Goal: Task Accomplishment & Management: Manage account settings

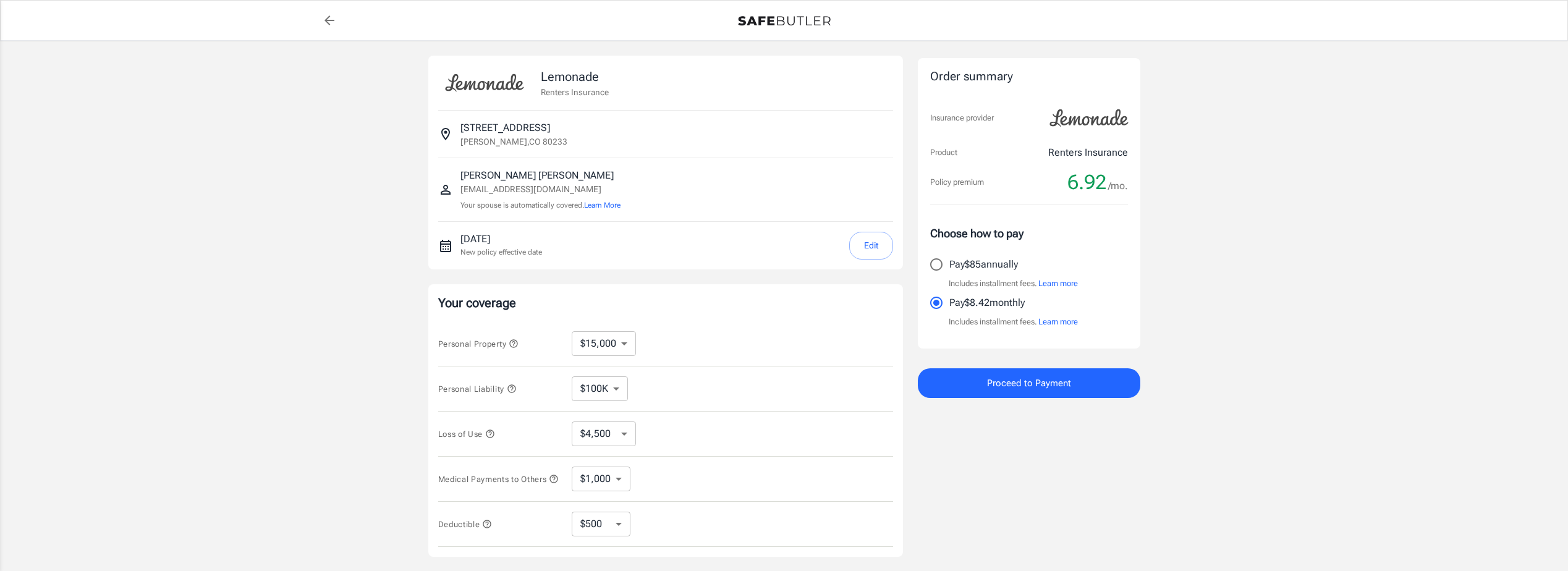
select select "15000"
select select "500"
click at [868, 241] on button "Edit" at bounding box center [871, 245] width 44 height 28
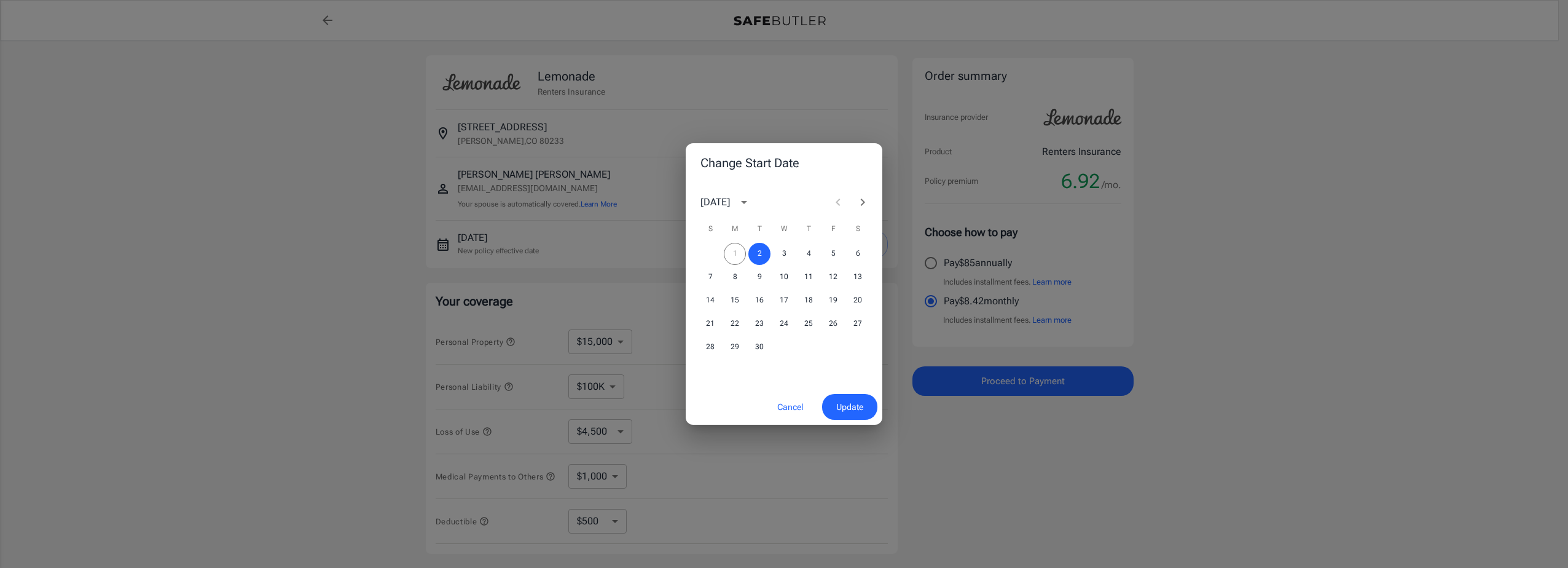
click at [864, 194] on button "Next month" at bounding box center [863, 202] width 25 height 25
click at [784, 253] on button "1" at bounding box center [784, 254] width 22 height 22
click at [846, 407] on span "Update" at bounding box center [849, 407] width 27 height 15
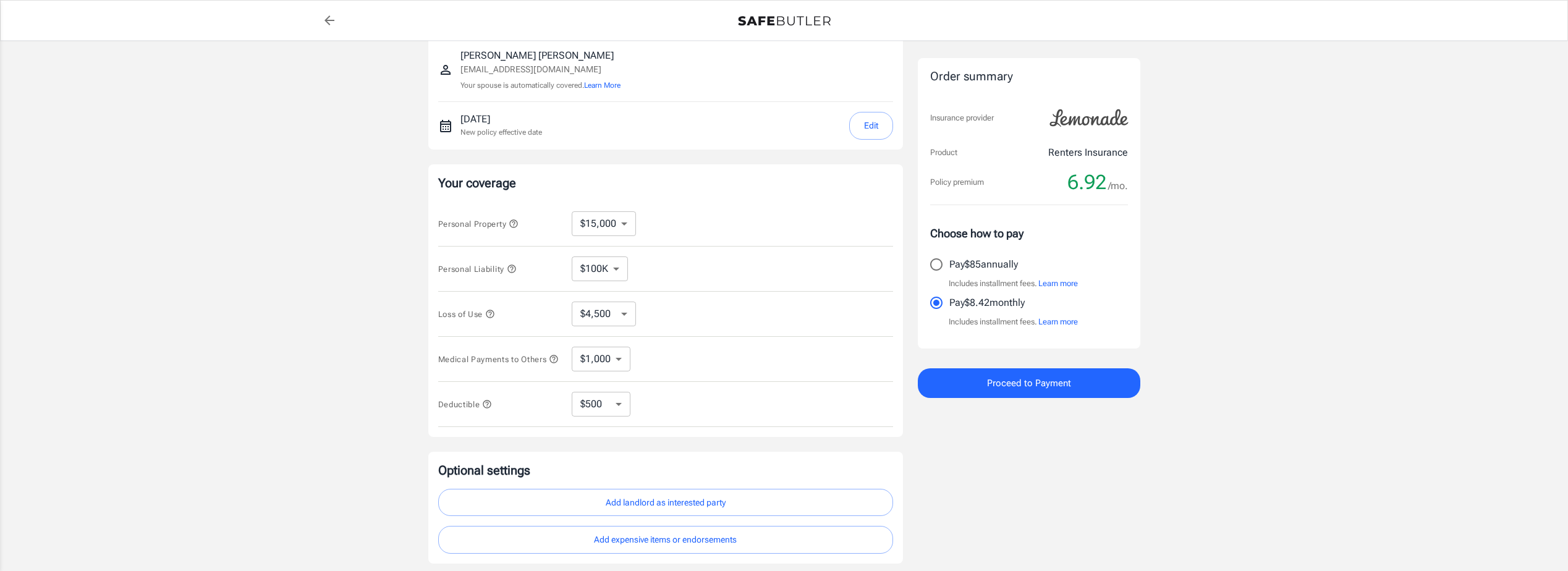
scroll to position [124, 0]
click at [626, 217] on select "$10,000 $15,000 $20,000 $25,000 $30,000 $40,000 $50,000 $100K $150K $200K $250K" at bounding box center [603, 220] width 64 height 25
select select "20000"
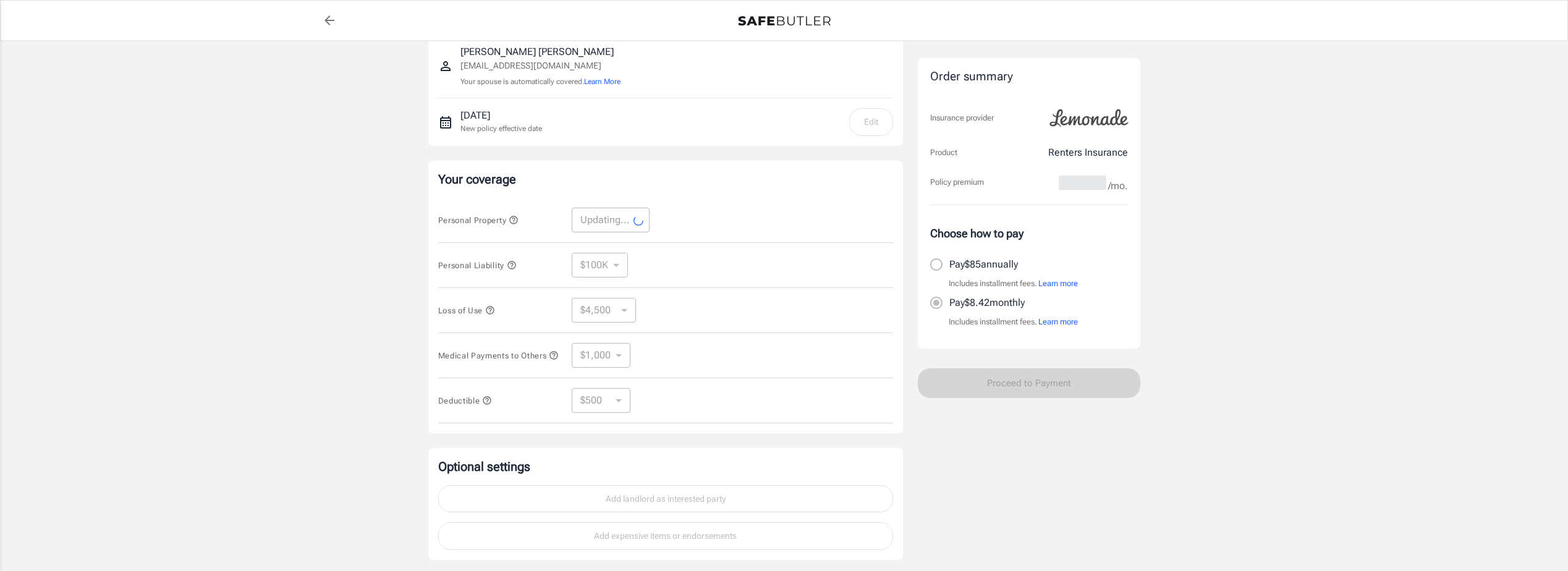
select select "20000"
select select "6000"
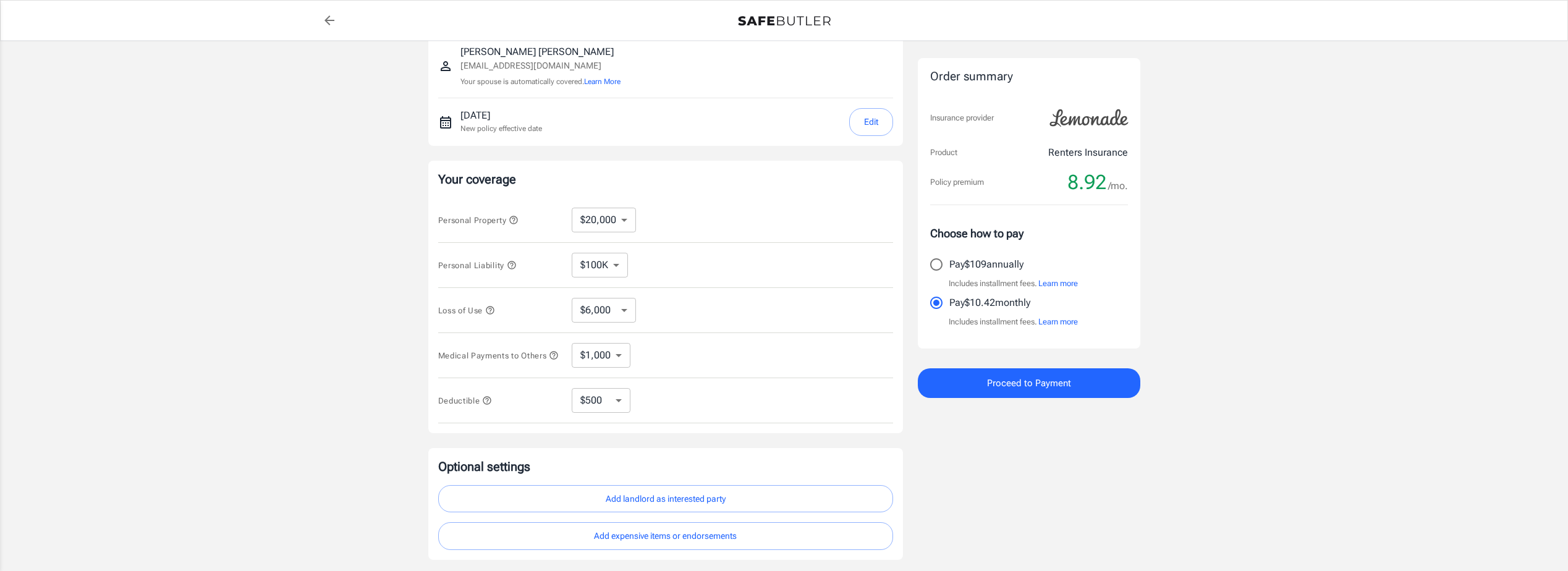
click at [493, 309] on icon "button" at bounding box center [490, 310] width 10 height 10
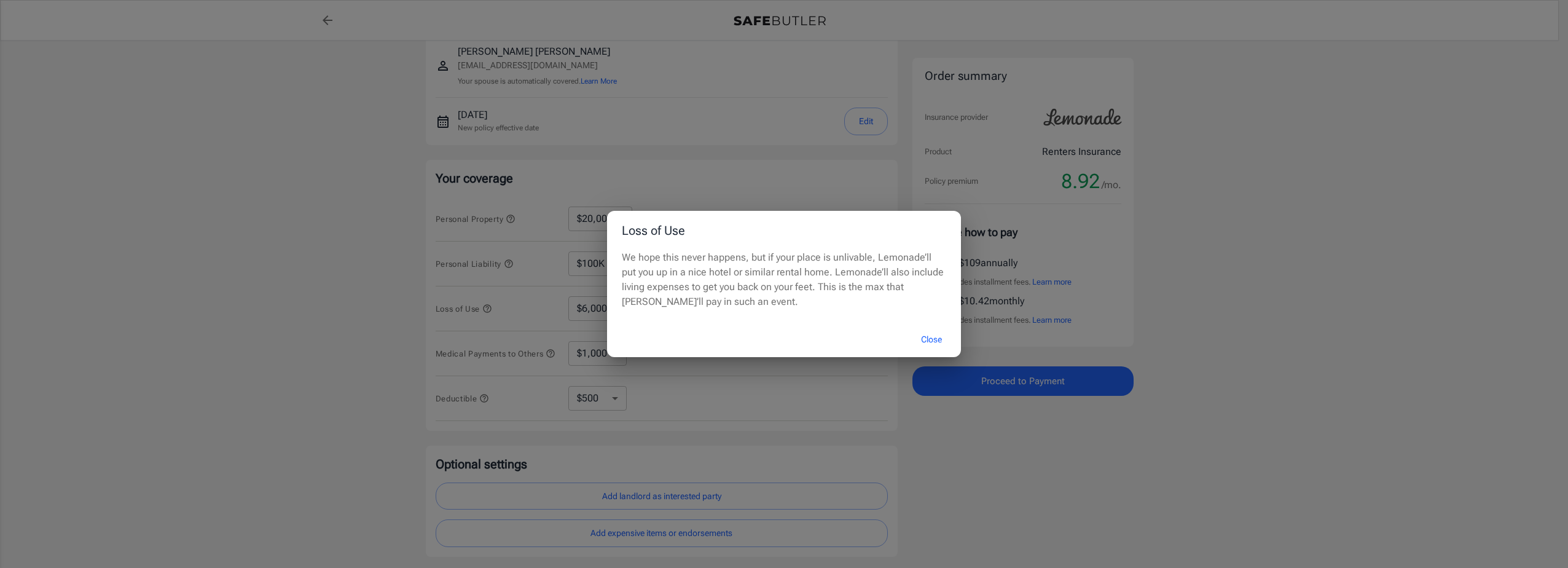
click at [928, 332] on button "Close" at bounding box center [931, 340] width 49 height 27
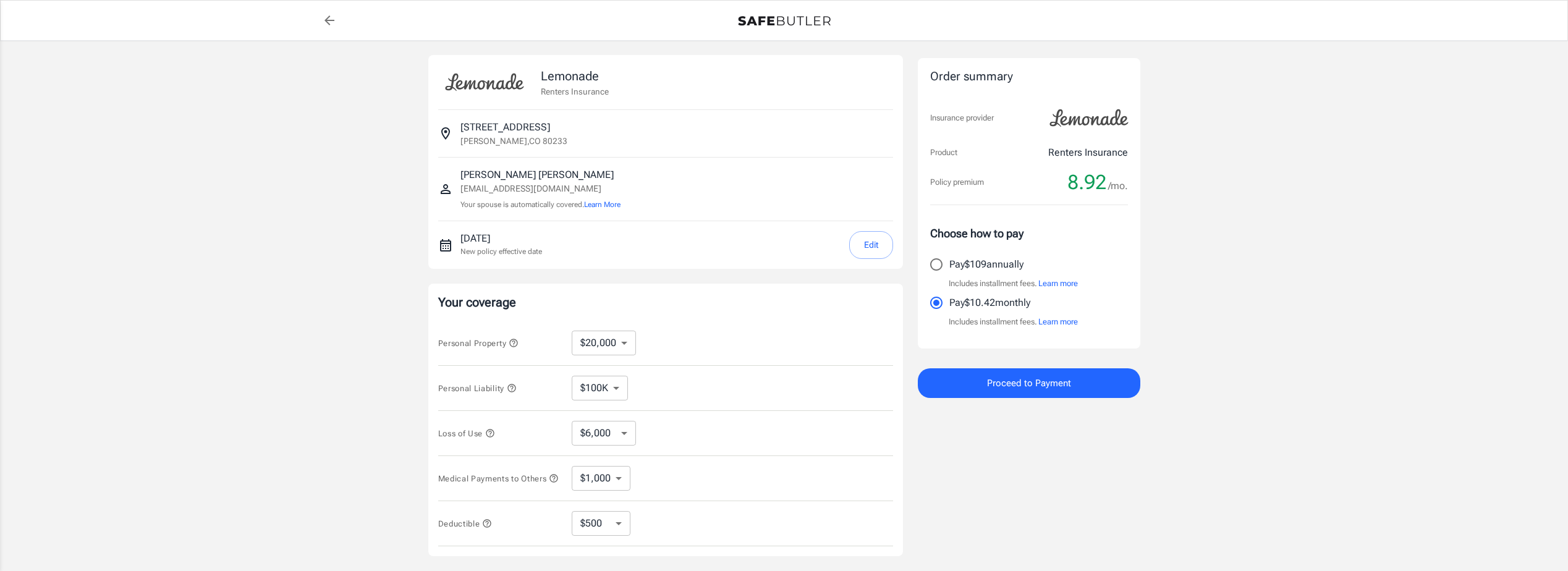
scroll to position [0, 0]
